Goal: Contribute content

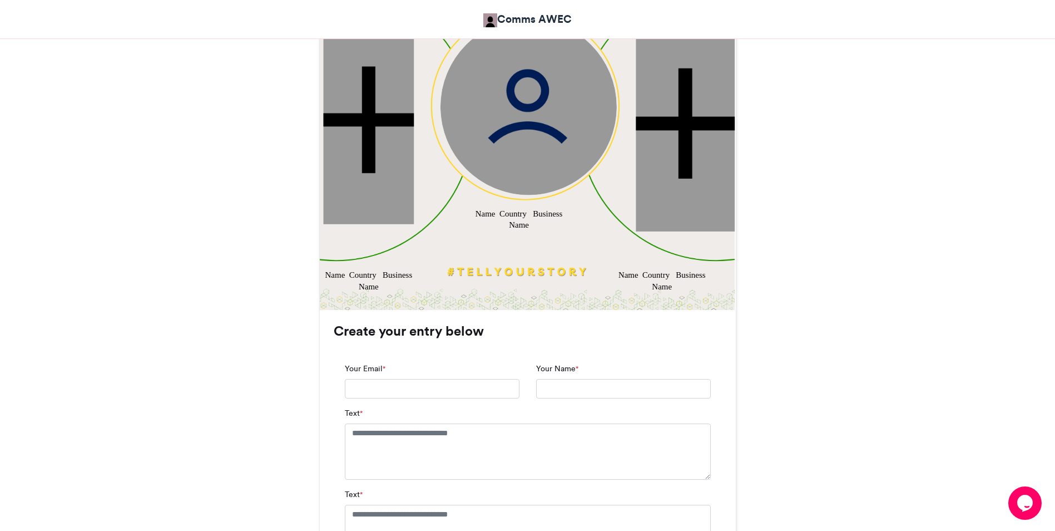
scroll to position [489, 0]
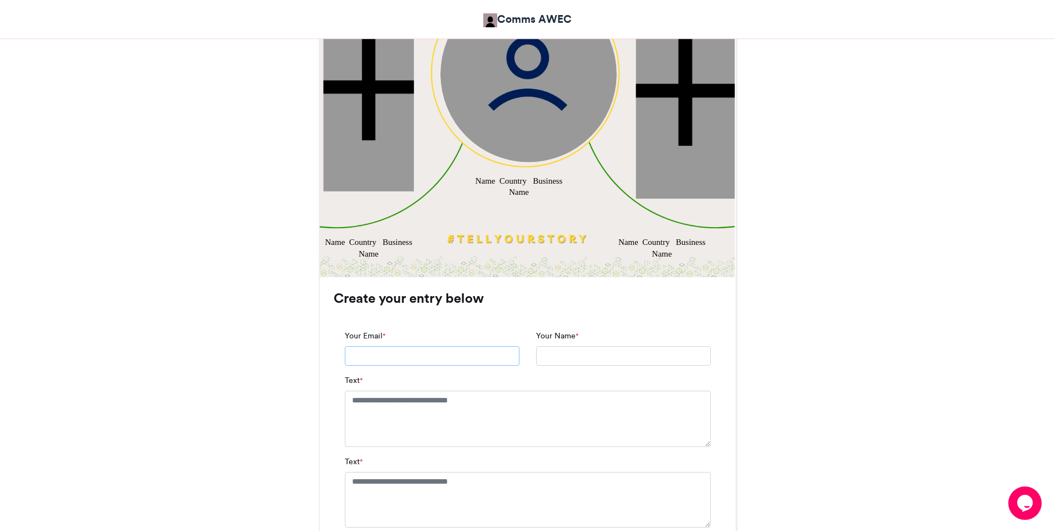
click at [389, 360] on input "Your Email *" at bounding box center [432, 356] width 175 height 20
type input "**********"
click at [353, 407] on textarea "Text *" at bounding box center [528, 423] width 366 height 66
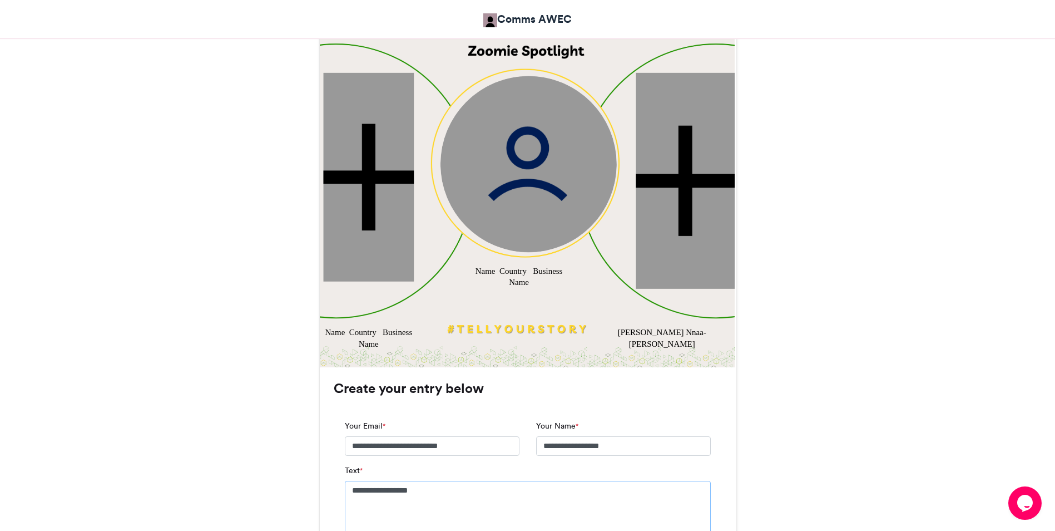
scroll to position [433, 0]
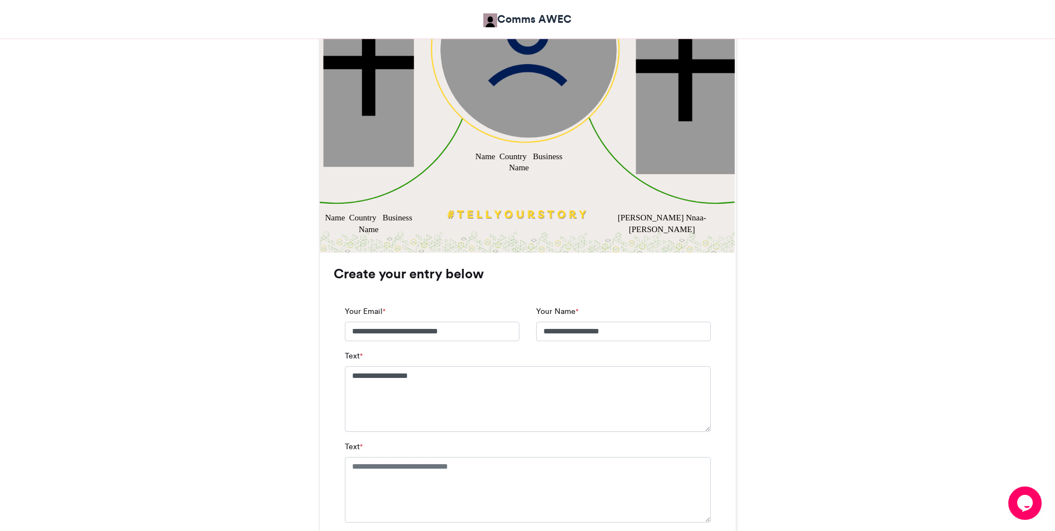
scroll to position [489, 0]
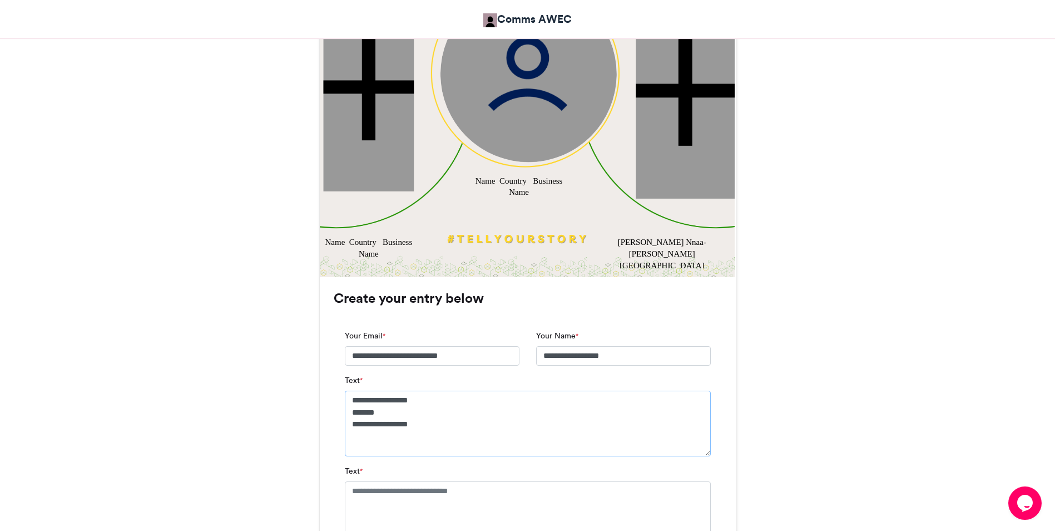
click at [482, 448] on textarea "**********" at bounding box center [528, 423] width 366 height 66
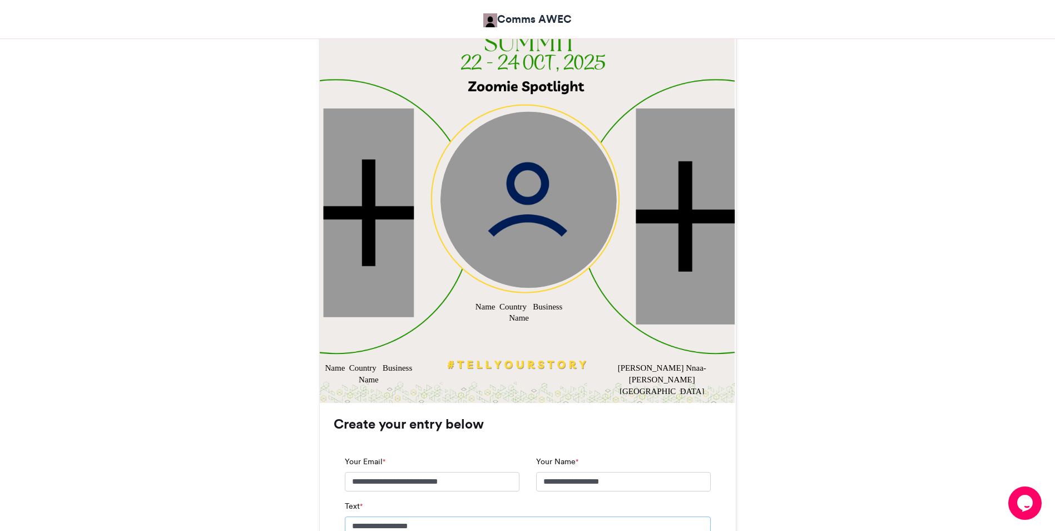
scroll to position [433, 0]
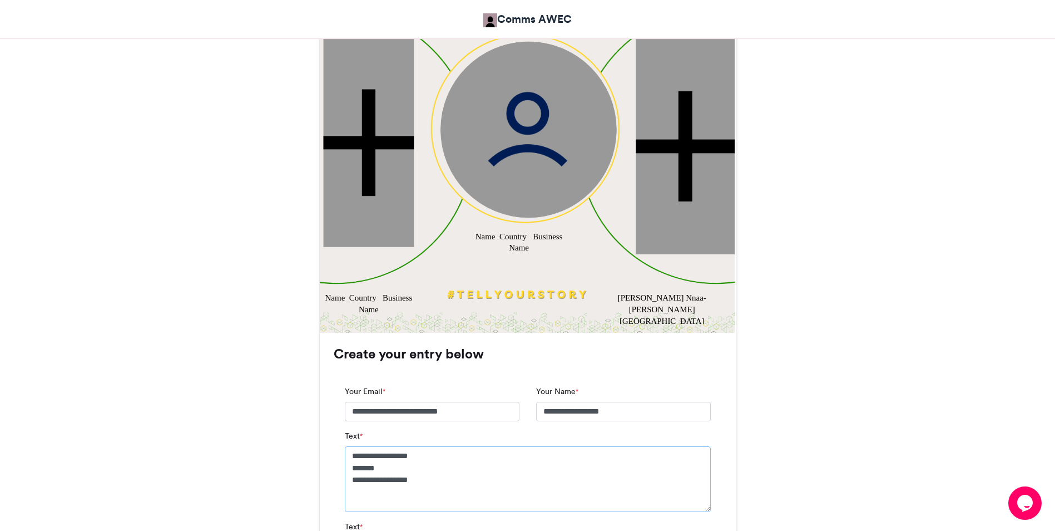
type textarea "**********"
click at [491, 237] on div "Name Country Business Name" at bounding box center [518, 241] width 91 height 23
click at [514, 176] on img at bounding box center [528, 129] width 176 height 176
click at [482, 233] on div "Name Country Business Name" at bounding box center [518, 241] width 91 height 23
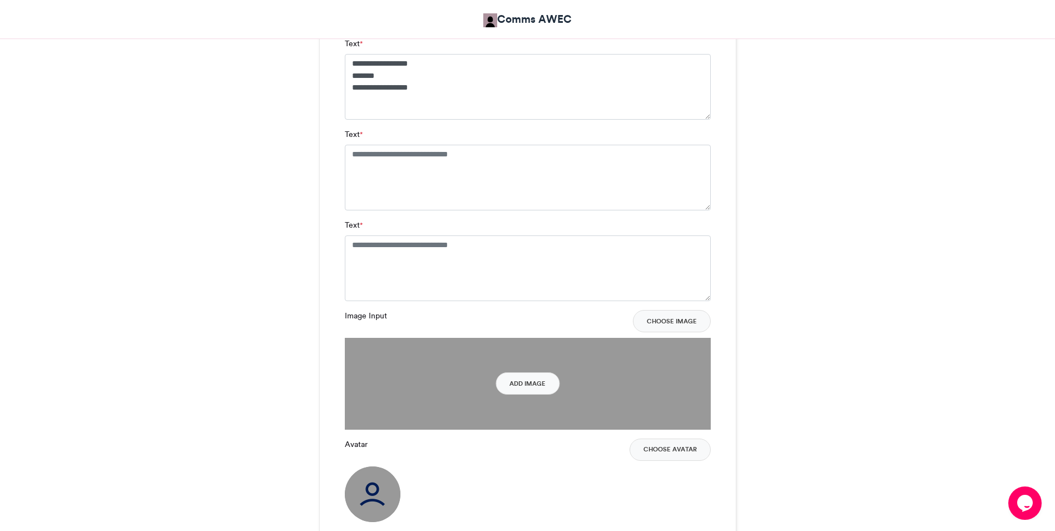
scroll to position [878, 0]
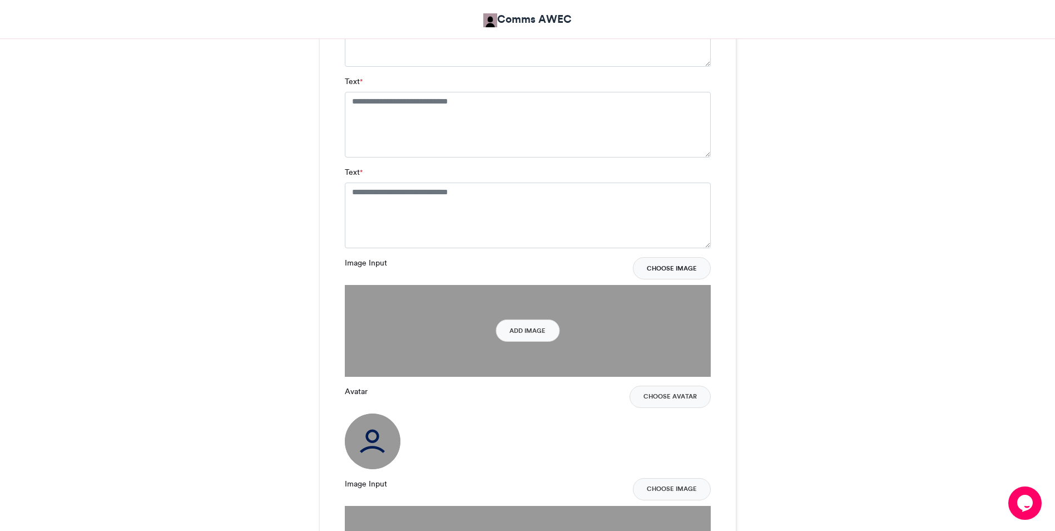
click at [678, 273] on button "Choose Image" at bounding box center [672, 268] width 78 height 22
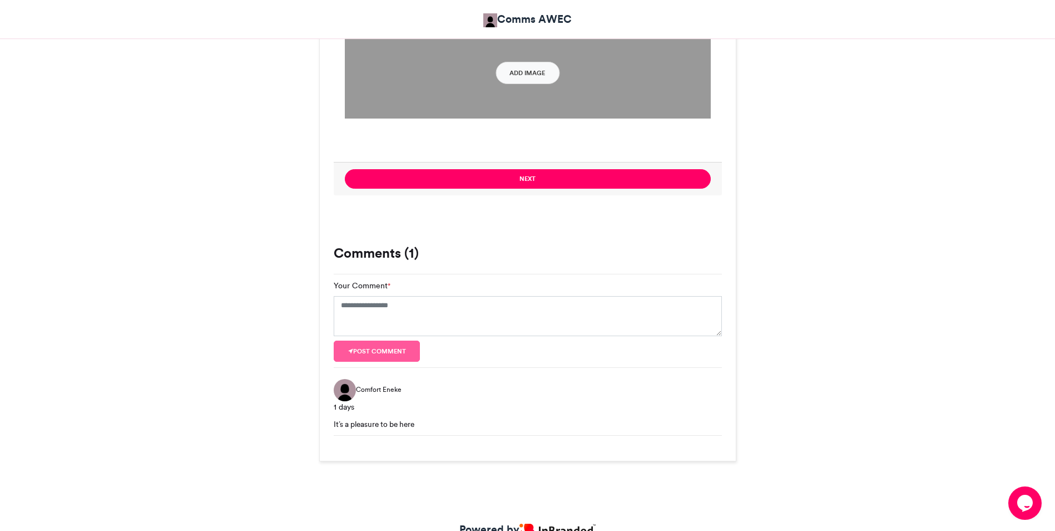
scroll to position [1408, 0]
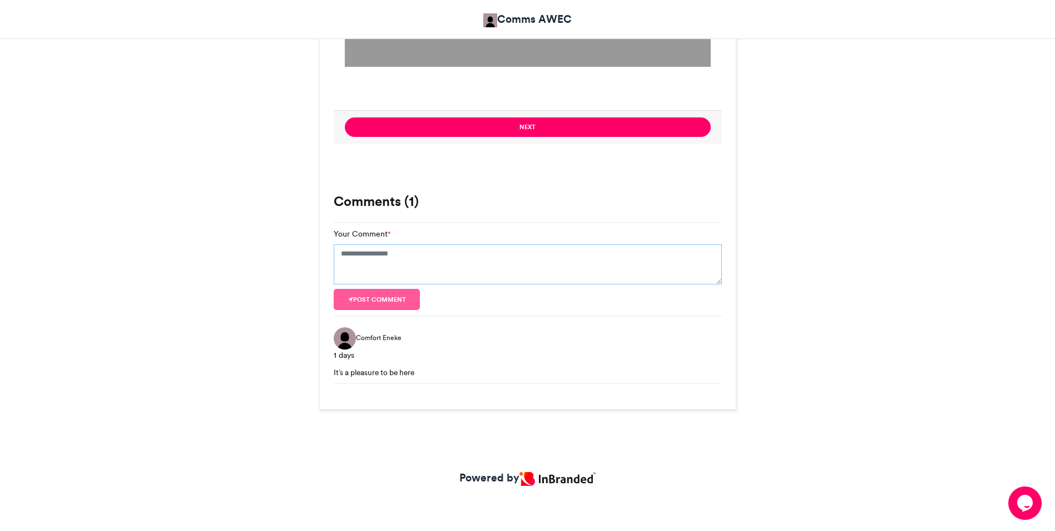
click at [344, 255] on textarea "Your Comment *" at bounding box center [528, 264] width 388 height 40
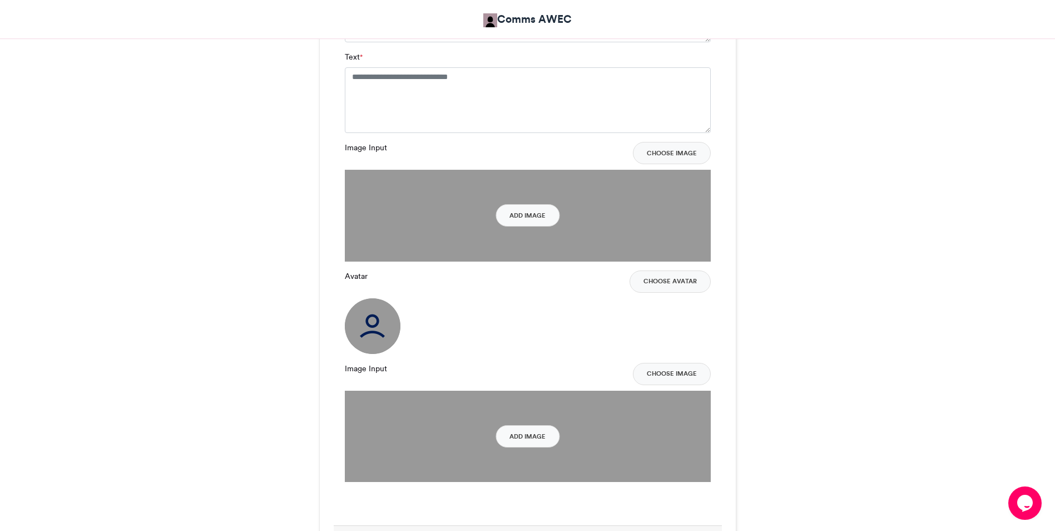
scroll to position [963, 0]
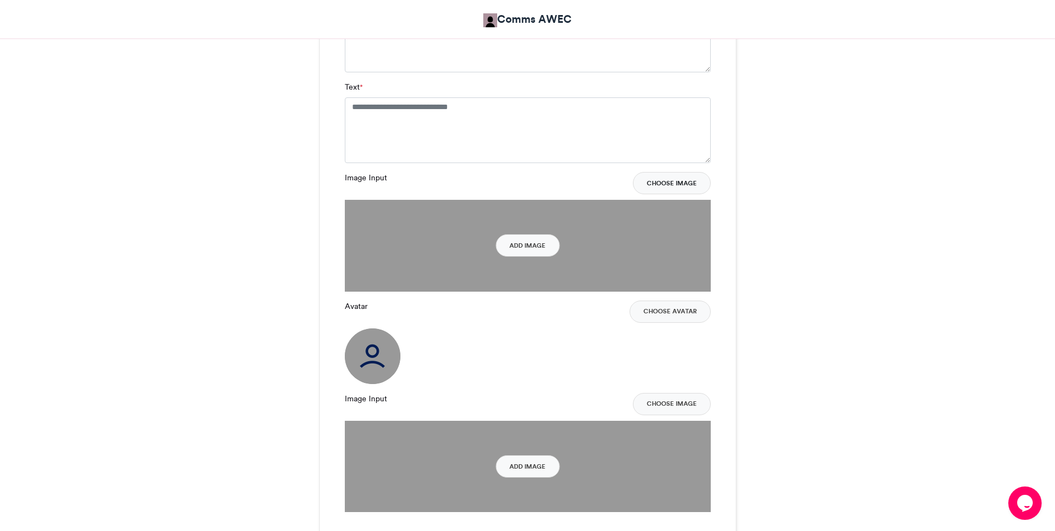
click at [655, 185] on button "Choose Image" at bounding box center [672, 183] width 78 height 22
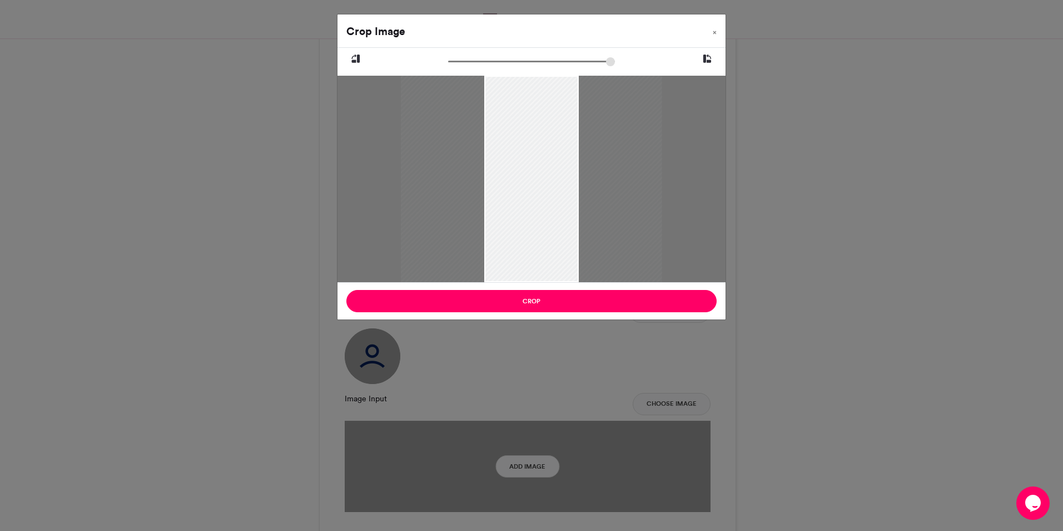
type input "******"
click at [713, 32] on span "×" at bounding box center [715, 32] width 4 height 7
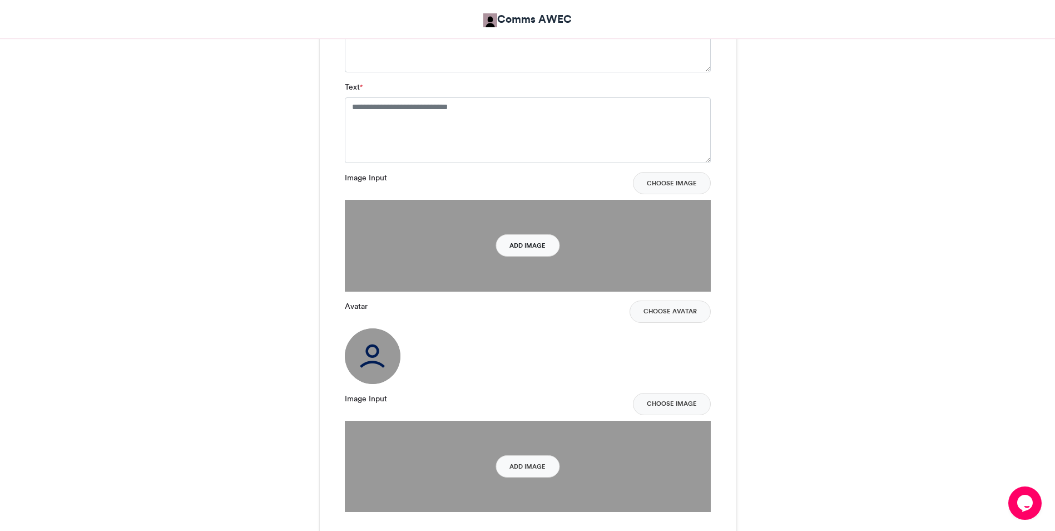
click at [536, 242] on button "Add Image" at bounding box center [528, 245] width 64 height 22
